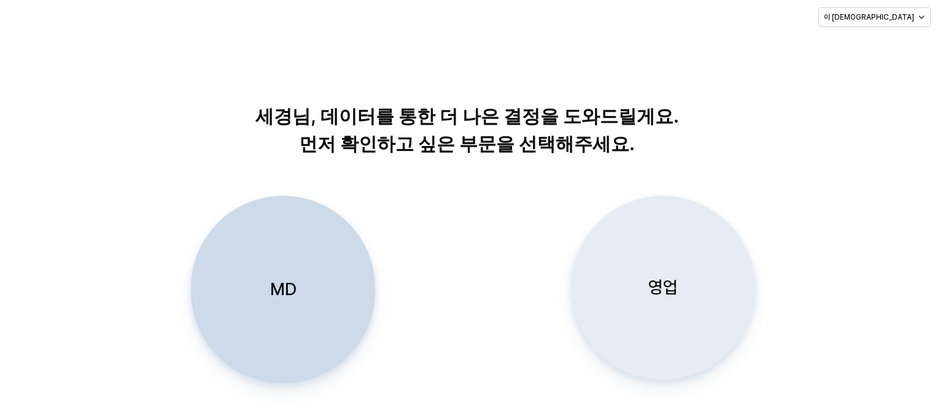
click at [661, 244] on div "영업" at bounding box center [663, 288] width 173 height 183
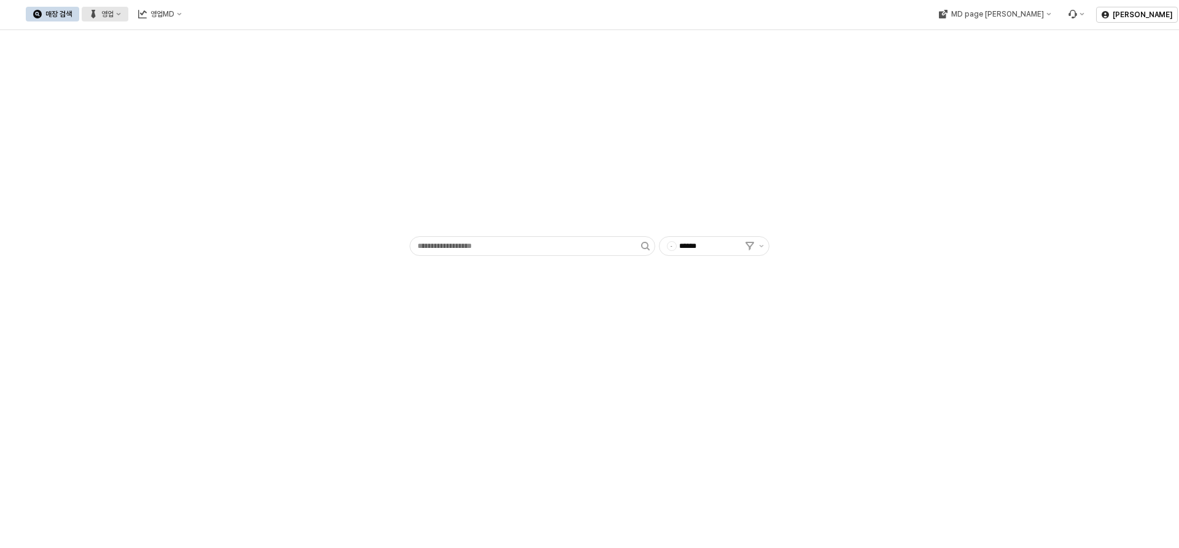
click at [128, 11] on button "영업" at bounding box center [105, 14] width 47 height 15
click at [238, 60] on div "매장상세 현황" at bounding box center [241, 58] width 65 height 10
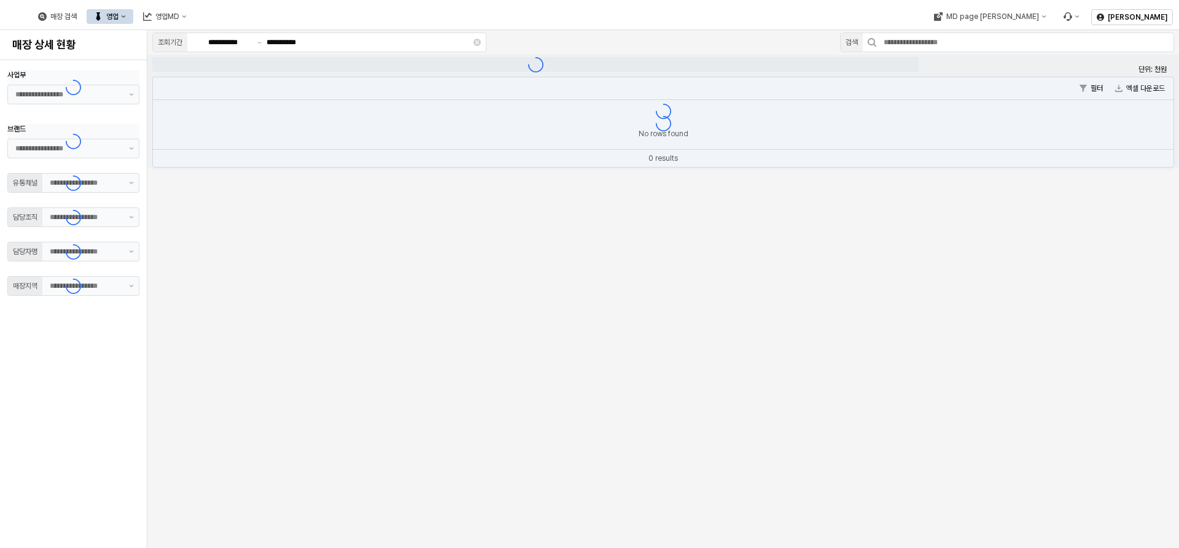
type input "**"
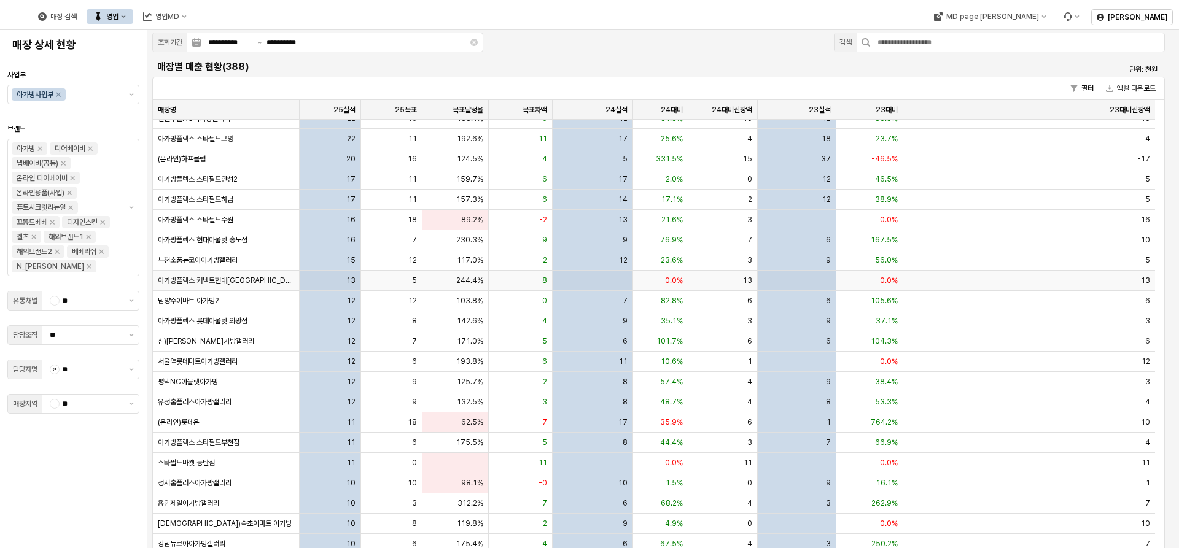
scroll to position [61, 0]
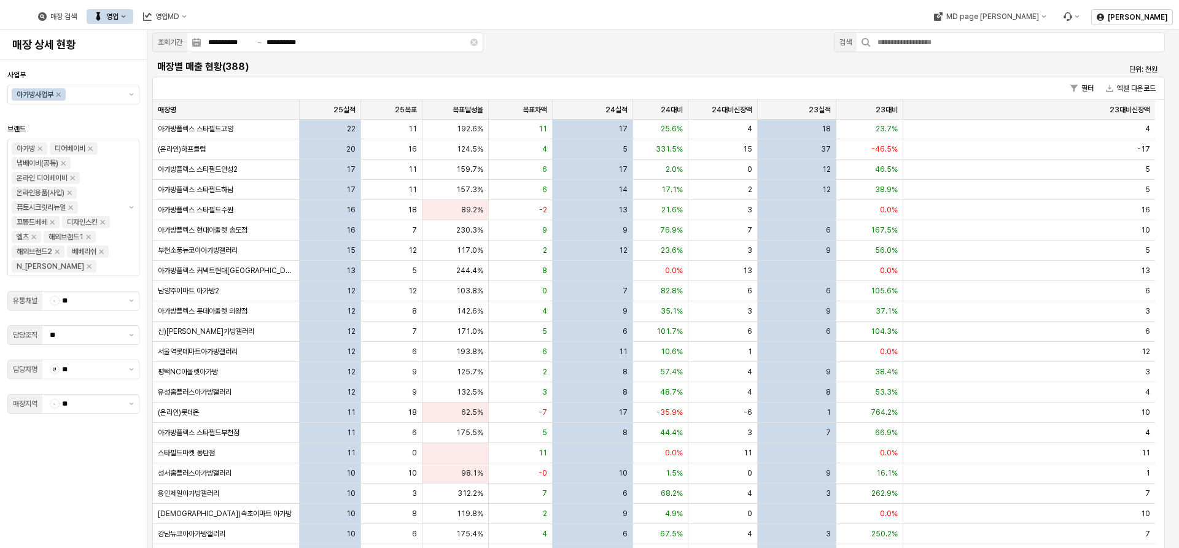
click at [133, 13] on button "영업" at bounding box center [110, 16] width 47 height 15
click at [245, 42] on div "목표매출 달성현황" at bounding box center [246, 39] width 65 height 10
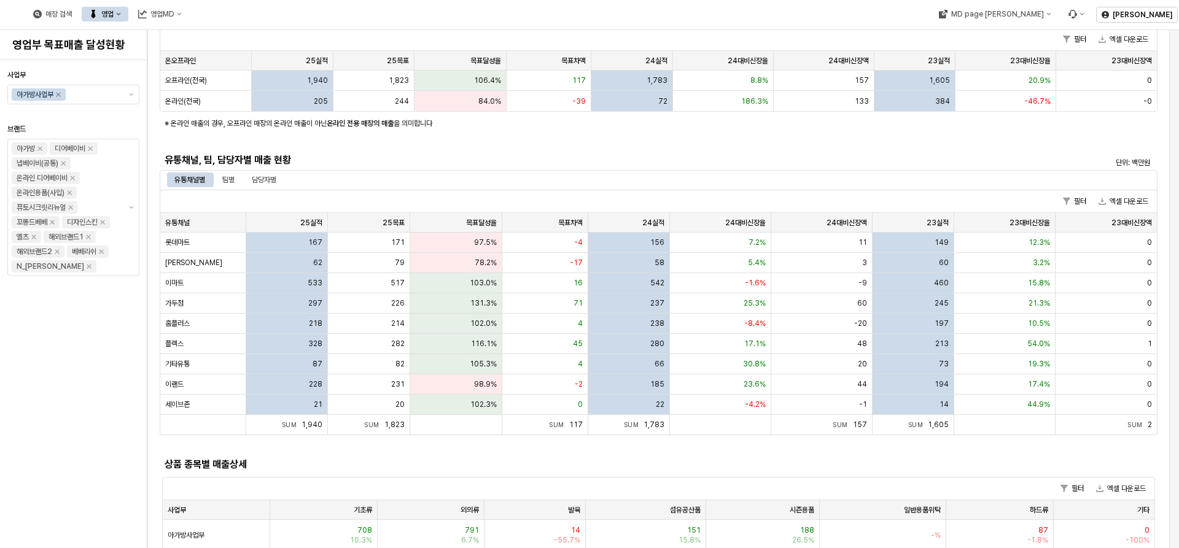
scroll to position [123, 0]
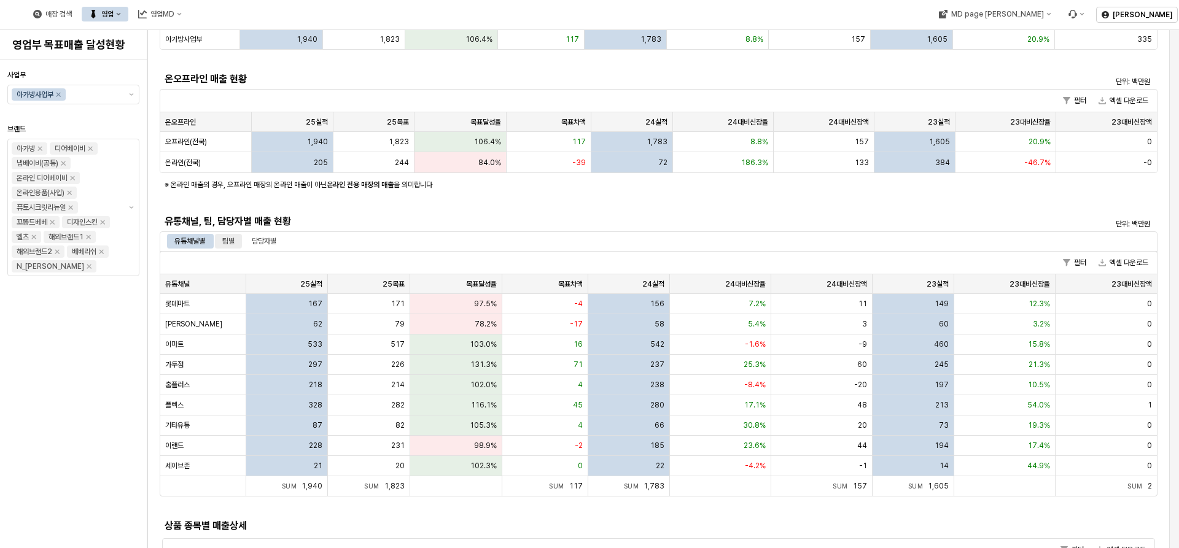
click at [231, 238] on div "팀별" at bounding box center [228, 241] width 12 height 15
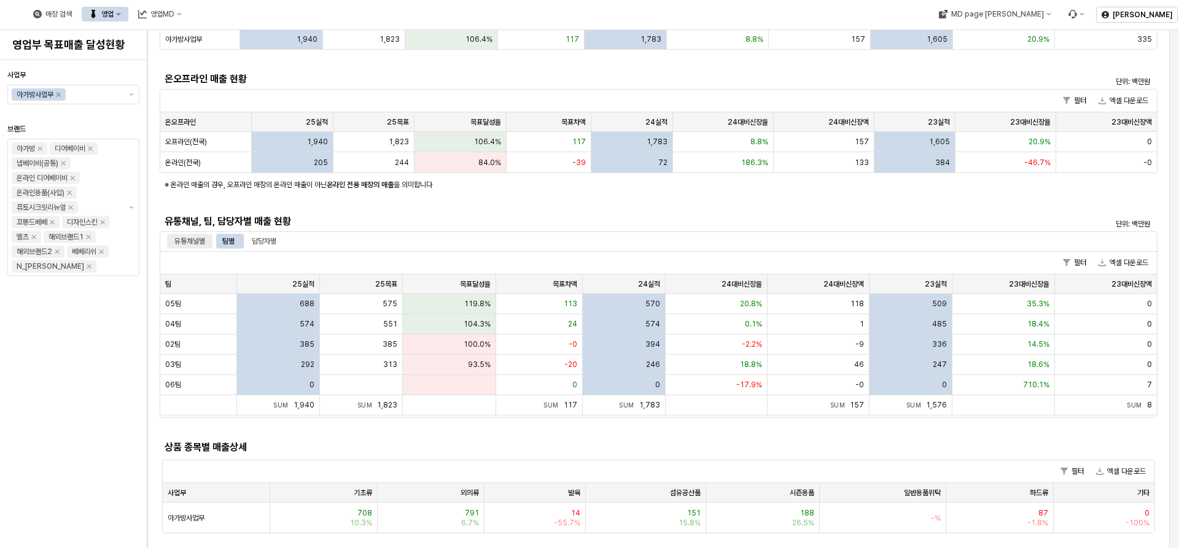
click at [203, 241] on div "유통채널별" at bounding box center [189, 241] width 31 height 15
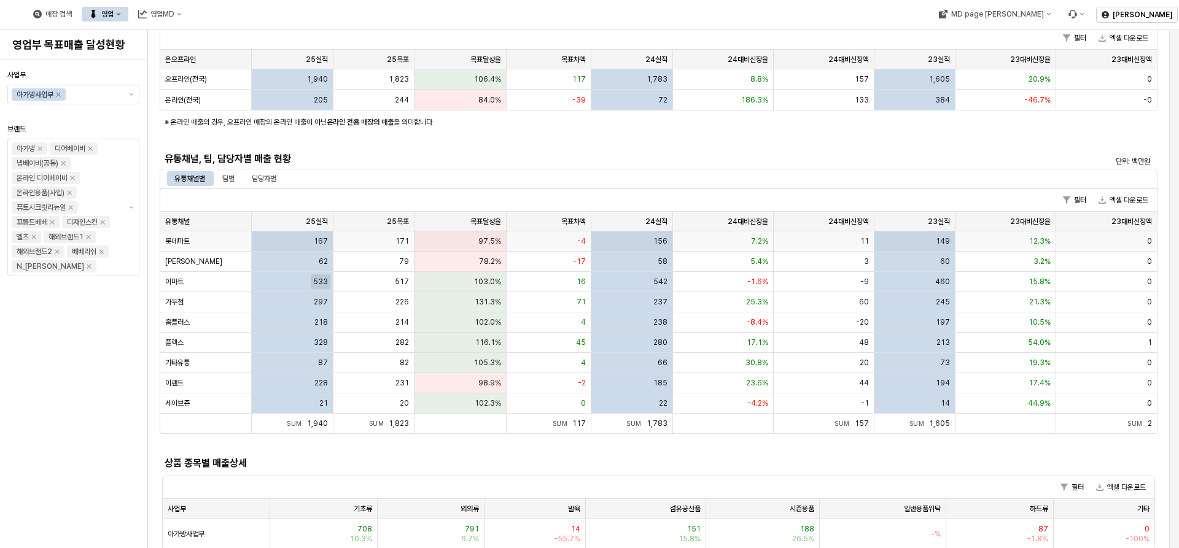
scroll to position [184, 0]
click at [237, 177] on div "팀별" at bounding box center [228, 180] width 27 height 15
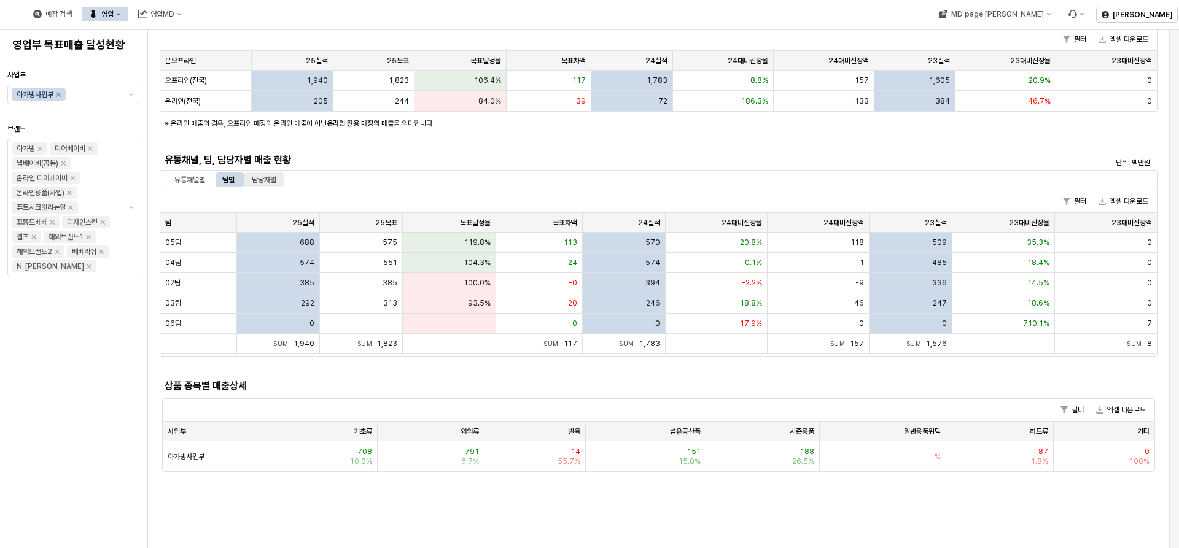
click at [258, 175] on div "담당자별" at bounding box center [264, 180] width 25 height 15
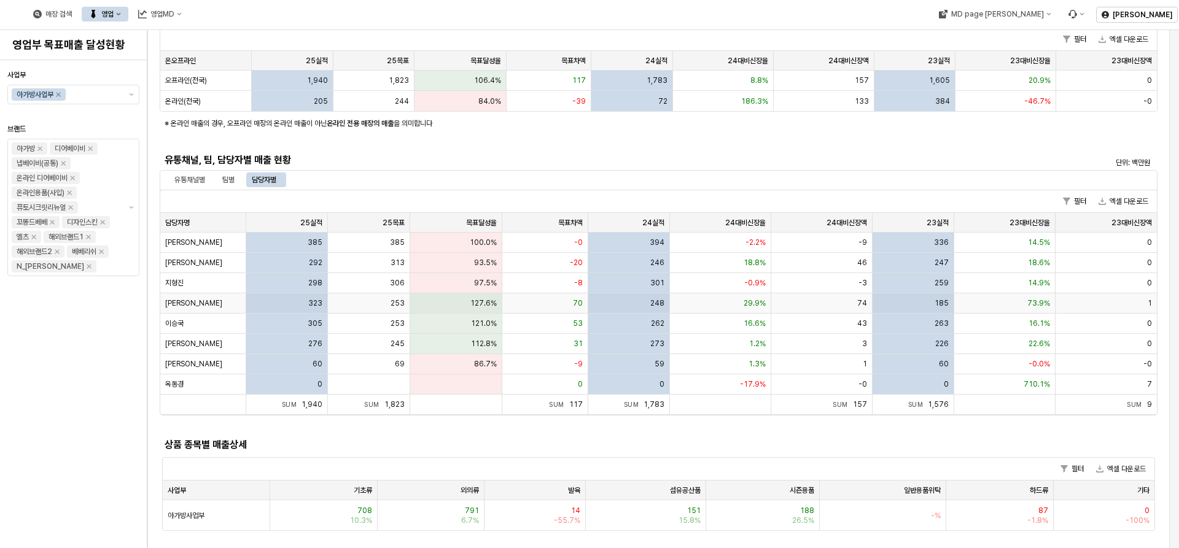
click at [198, 308] on div "[PERSON_NAME]" at bounding box center [203, 304] width 86 height 20
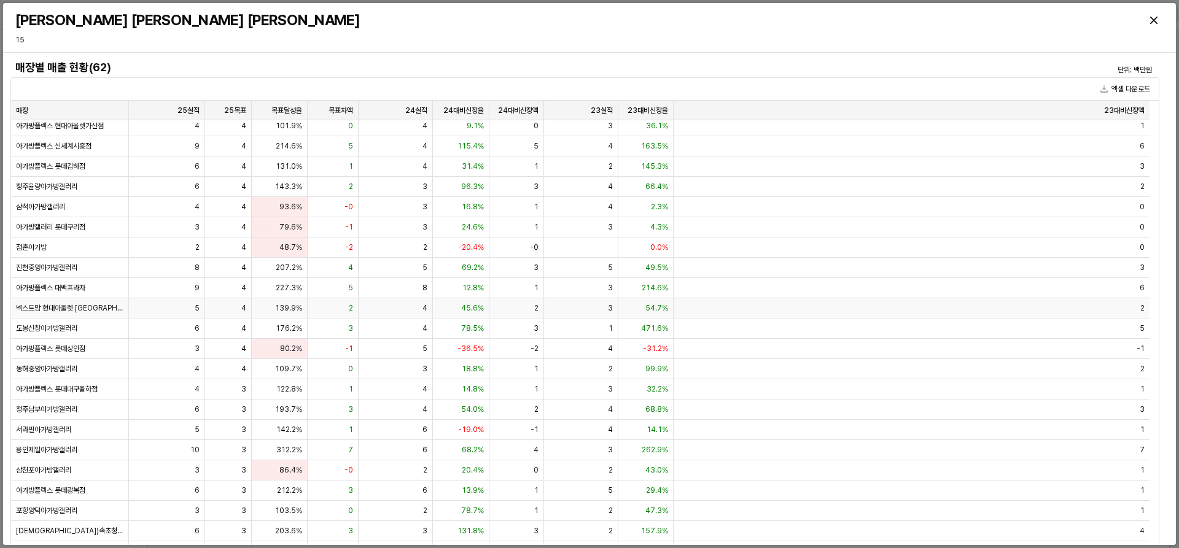
scroll to position [676, 0]
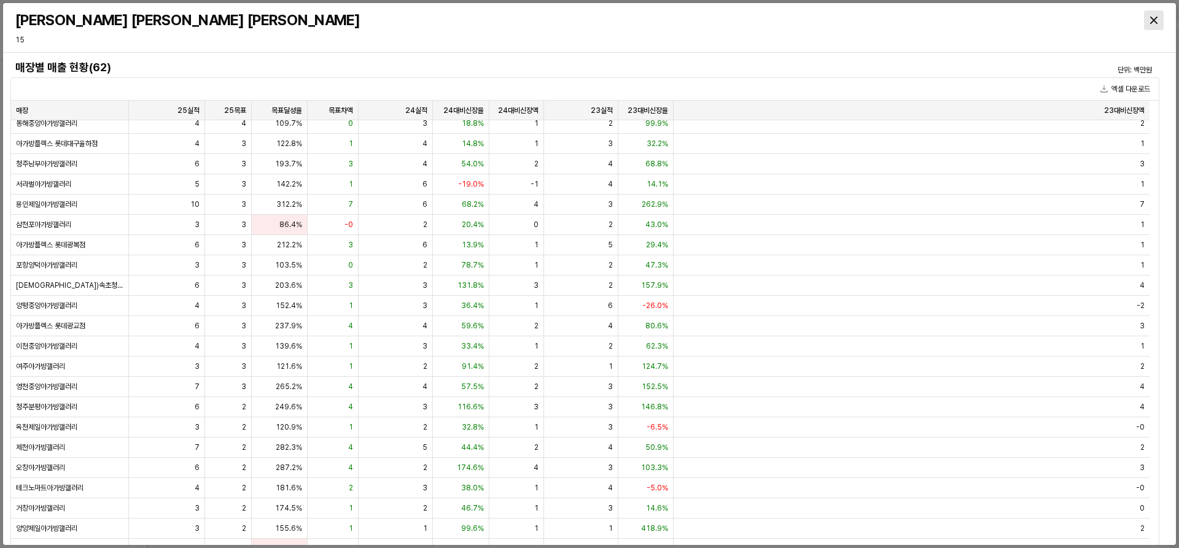
click at [943, 23] on div "Close" at bounding box center [1154, 20] width 18 height 18
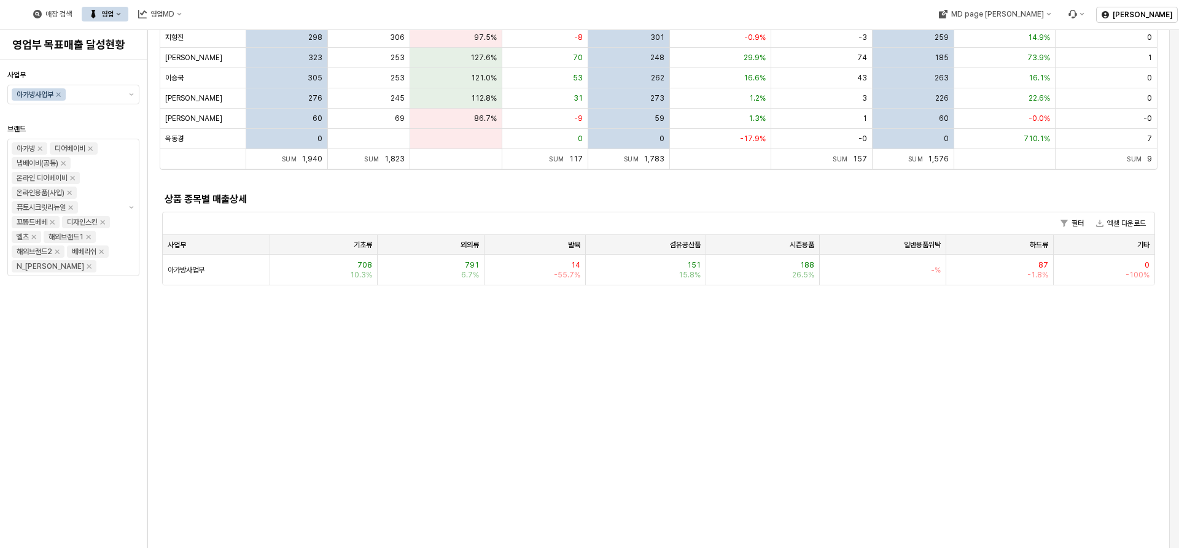
scroll to position [368, 0]
